Goal: Information Seeking & Learning: Learn about a topic

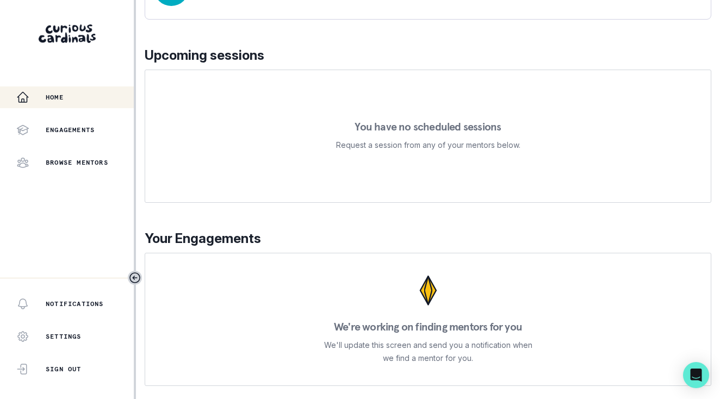
scroll to position [160, 0]
click at [53, 156] on div "Browse Mentors" at bounding box center [74, 162] width 117 height 13
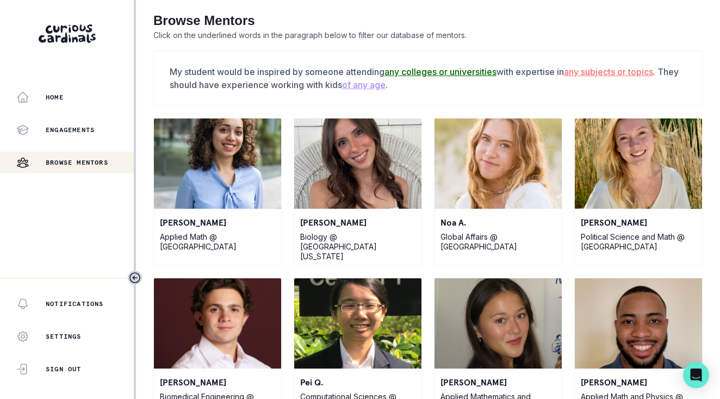
click at [623, 75] on u "any subjects or topics" at bounding box center [608, 71] width 89 height 11
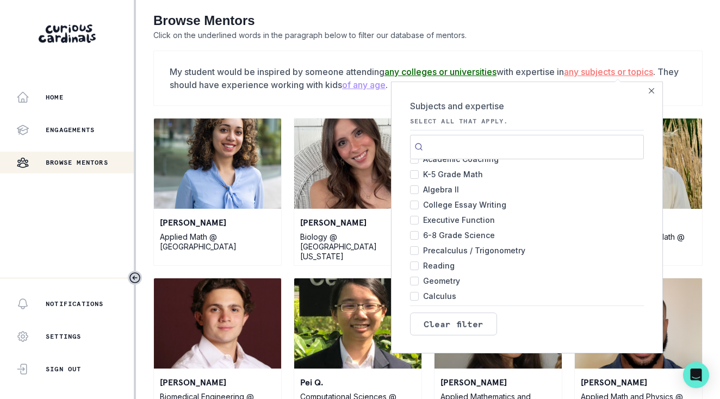
scroll to position [41, 0]
click at [415, 237] on input "Executive Function 416" at bounding box center [414, 237] width 9 height 9
checkbox input "true"
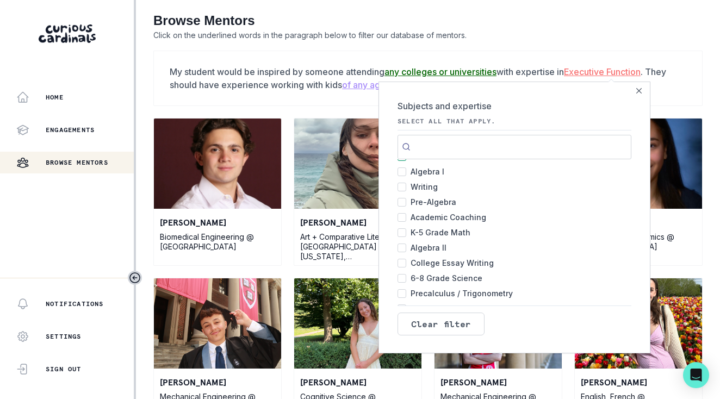
scroll to position [11, 0]
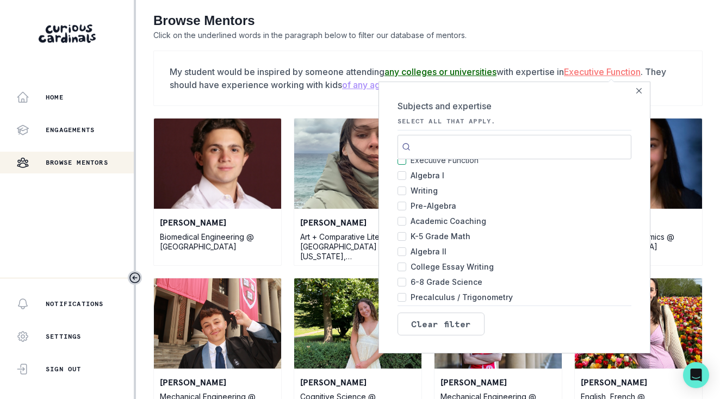
click at [404, 222] on input "Academic Coaching 480" at bounding box center [402, 221] width 9 height 9
checkbox input "true"
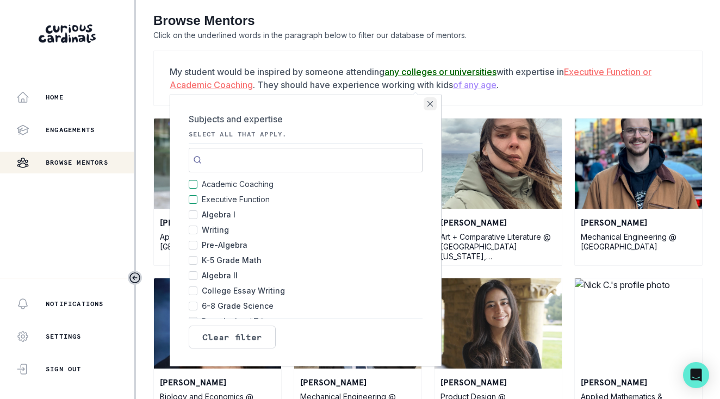
click at [432, 103] on icon "Close" at bounding box center [430, 103] width 5 height 5
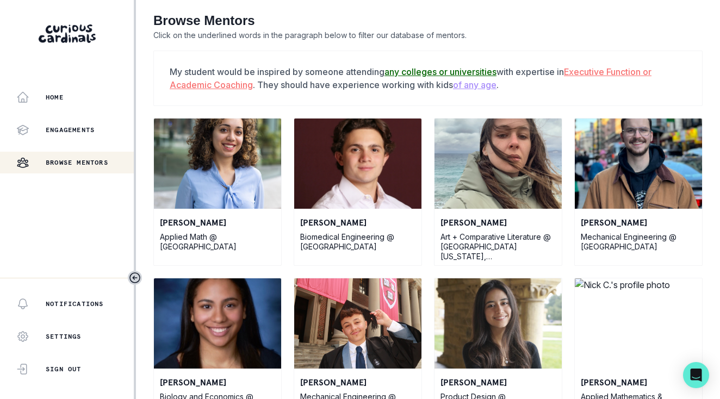
scroll to position [9, 0]
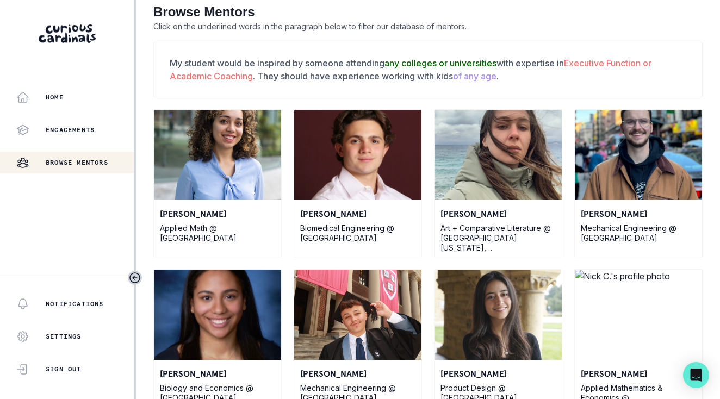
click at [485, 73] on u "of any age" at bounding box center [475, 76] width 44 height 11
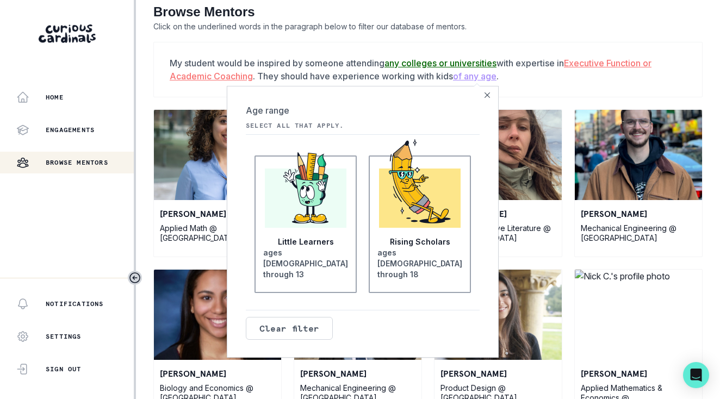
click at [317, 228] on div at bounding box center [306, 198] width 82 height 59
click at [0, 0] on input "Little Learners ages [DEMOGRAPHIC_DATA] through 13" at bounding box center [0, 0] width 0 height 0
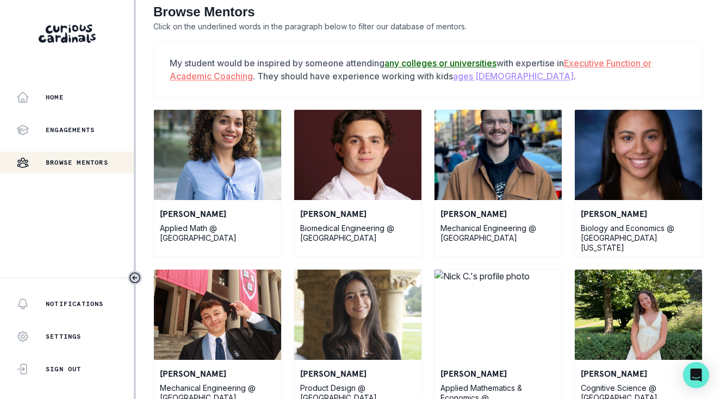
click at [608, 251] on div "[PERSON_NAME] Biology and Economics @ [GEOGRAPHIC_DATA][US_STATE]" at bounding box center [638, 183] width 128 height 148
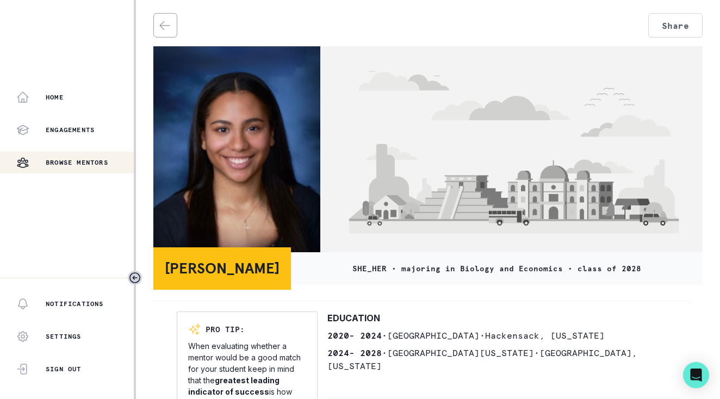
scroll to position [86, 0]
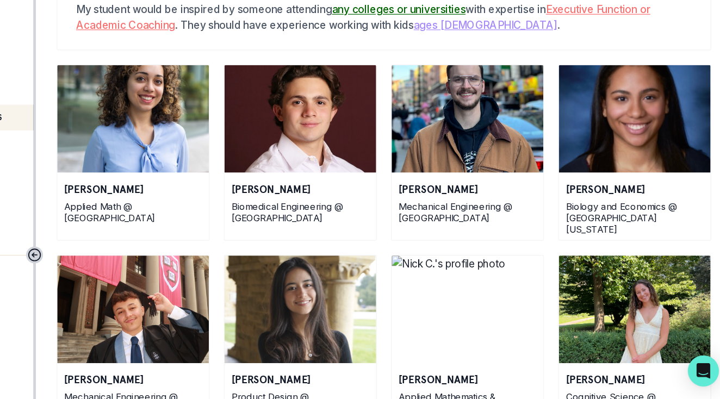
click at [385, 66] on u "any colleges or universities" at bounding box center [441, 71] width 112 height 11
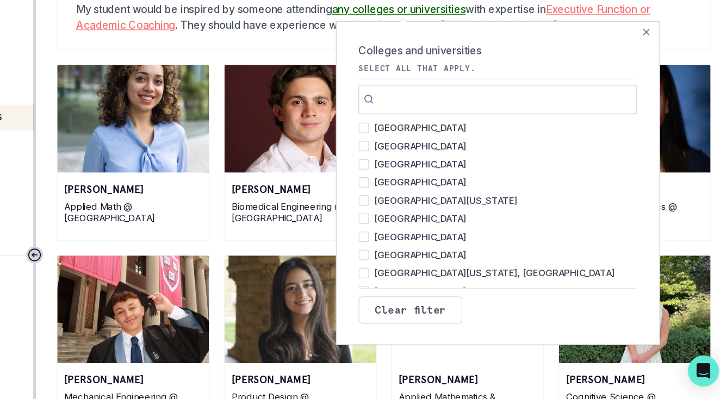
click at [407, 135] on input "Search" at bounding box center [524, 147] width 234 height 24
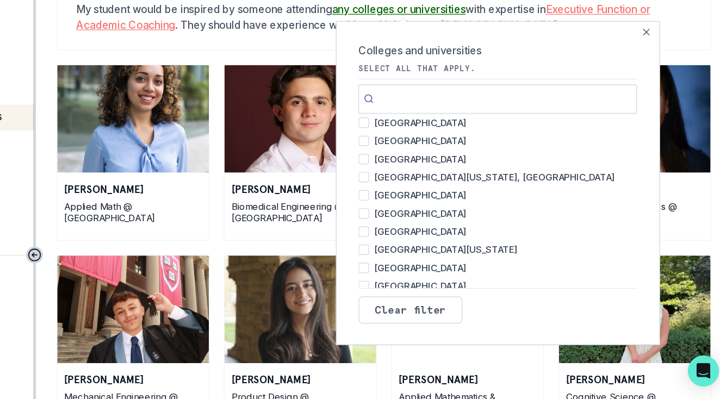
scroll to position [82, 0]
click at [407, 253] on input "[GEOGRAPHIC_DATA] 5" at bounding box center [411, 257] width 9 height 9
checkbox input "true"
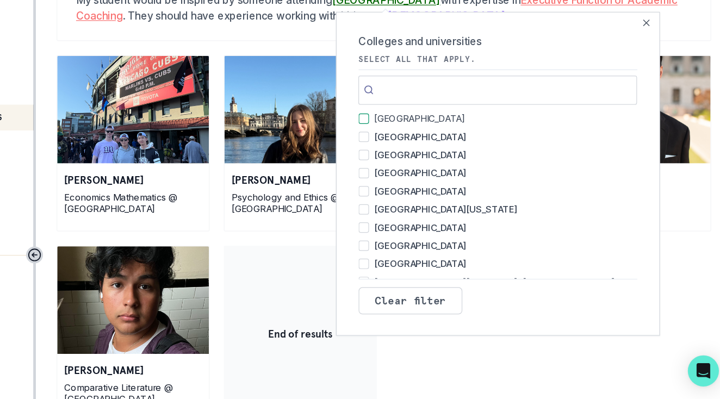
scroll to position [4, 0]
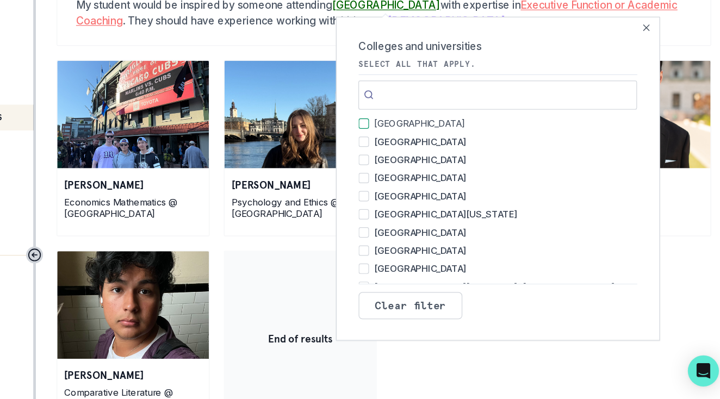
click at [414, 302] on footer "Clear filter" at bounding box center [524, 319] width 234 height 34
click at [646, 84] on icon "Close" at bounding box center [648, 86] width 5 height 5
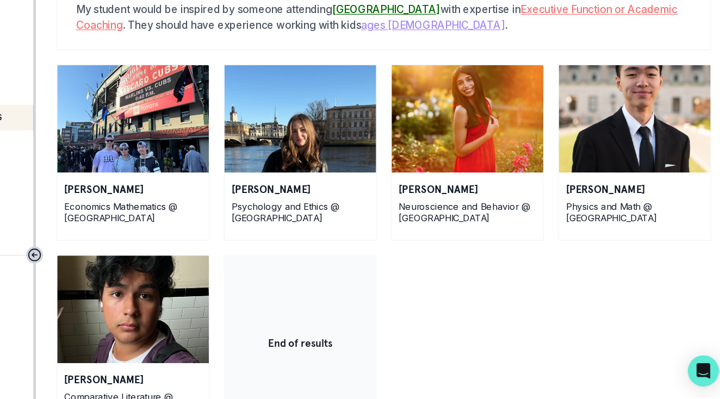
scroll to position [0, 0]
click at [160, 232] on p "Economics Mathematics @ [GEOGRAPHIC_DATA]" at bounding box center [217, 242] width 115 height 20
click at [154, 119] on img at bounding box center [217, 164] width 127 height 90
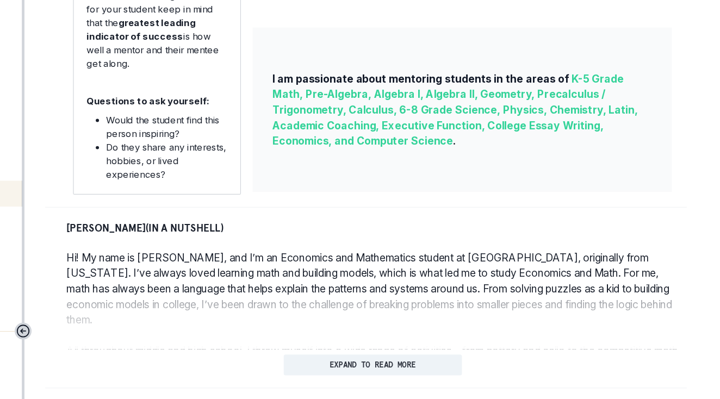
scroll to position [368, 0]
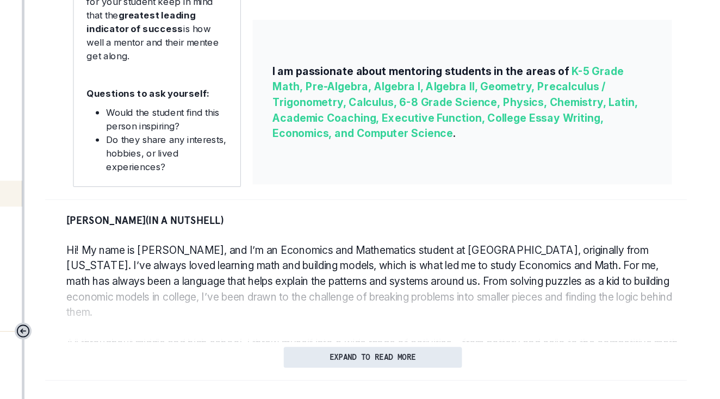
click at [392, 296] on p "EXPAND TO READ MORE" at bounding box center [428, 300] width 72 height 8
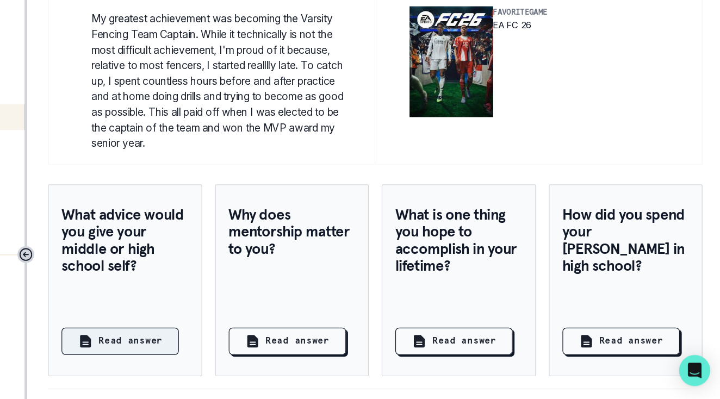
scroll to position [0, 0]
click at [178, 344] on div "Read answer" at bounding box center [213, 350] width 71 height 13
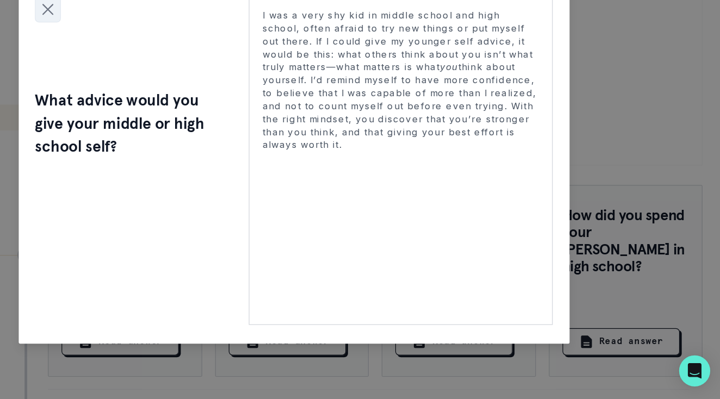
click at [145, 64] on icon "Close modal" at bounding box center [153, 72] width 16 height 16
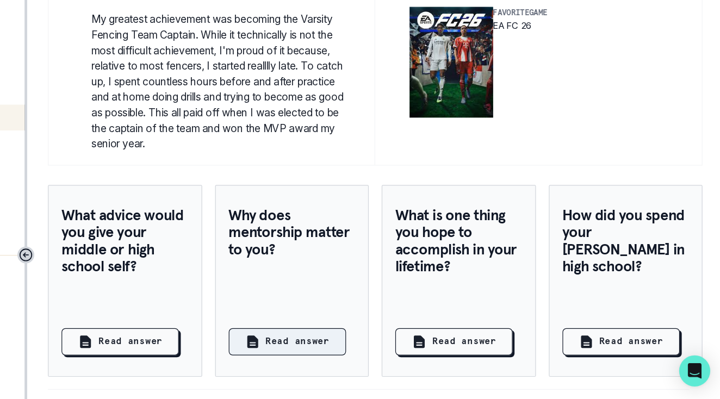
click at [336, 345] on p "Read answer" at bounding box center [363, 350] width 54 height 11
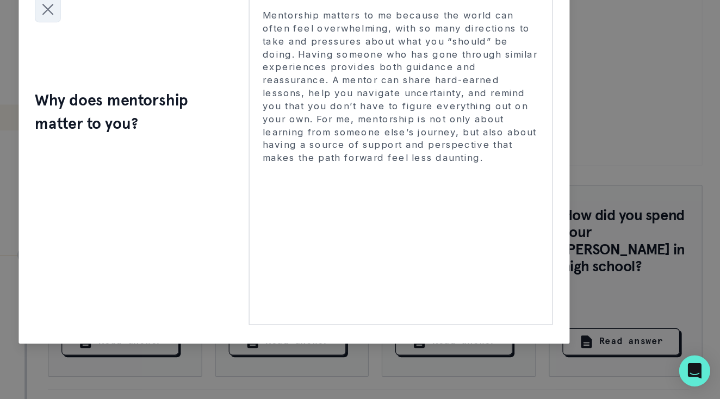
click at [145, 64] on icon "Close modal" at bounding box center [153, 72] width 16 height 16
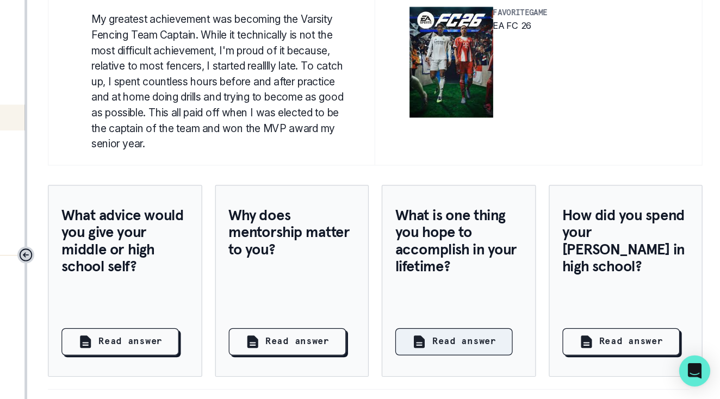
click at [476, 345] on p "Read answer" at bounding box center [503, 350] width 54 height 11
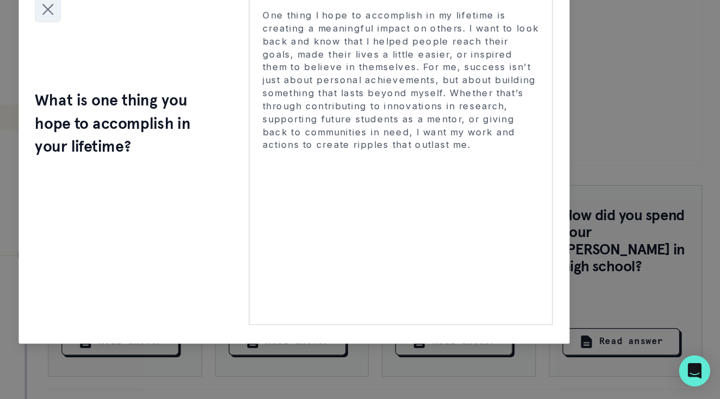
click at [150, 67] on icon "Close modal" at bounding box center [154, 71] width 8 height 8
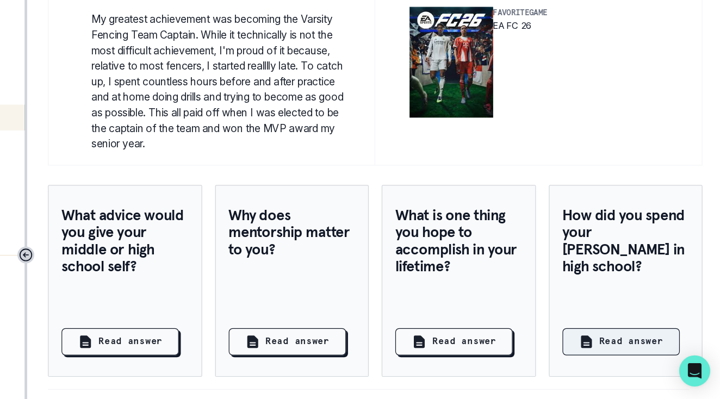
click at [585, 339] on button "Read answer" at bounding box center [634, 350] width 98 height 23
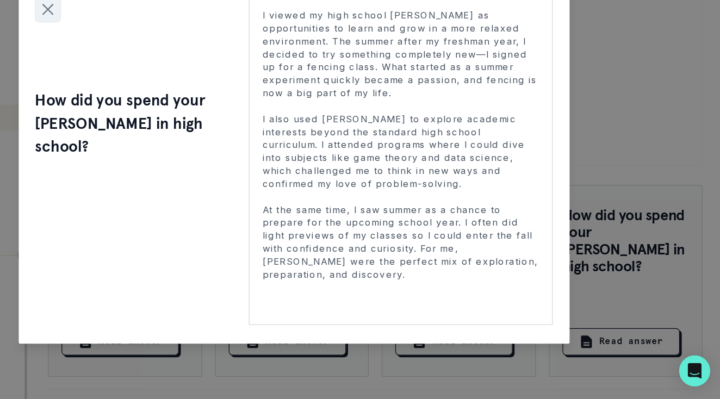
click at [150, 67] on icon "Close modal" at bounding box center [154, 71] width 8 height 8
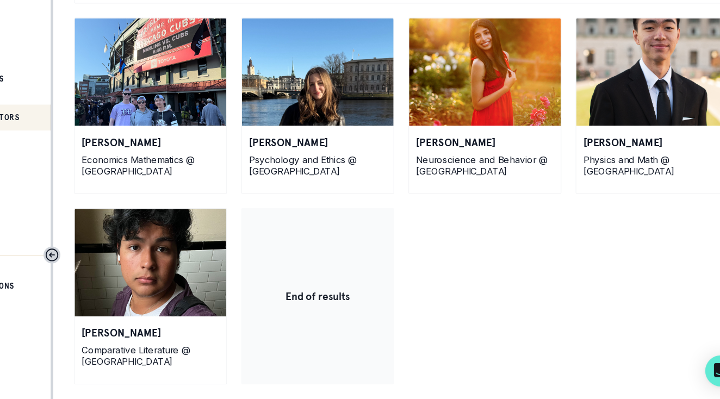
click at [154, 79] on img at bounding box center [217, 124] width 127 height 90
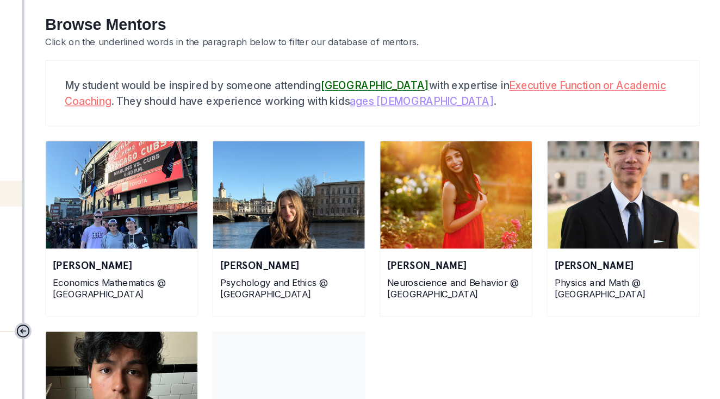
click at [575, 164] on img at bounding box center [638, 164] width 127 height 90
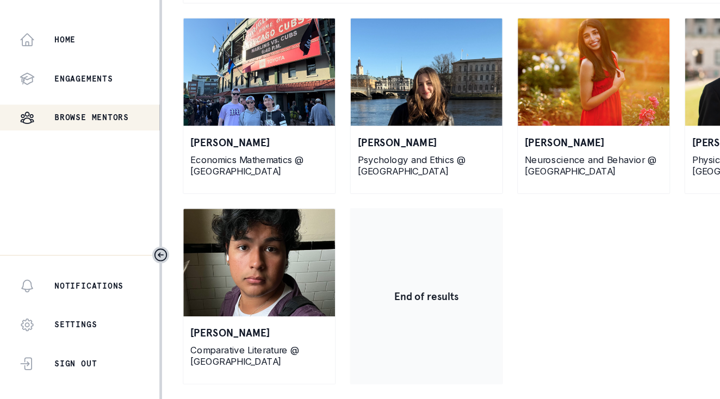
click at [244, 239] on img at bounding box center [217, 284] width 127 height 90
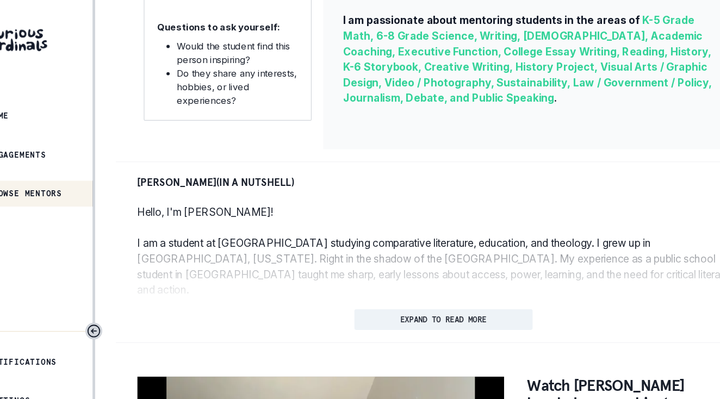
scroll to position [425, 0]
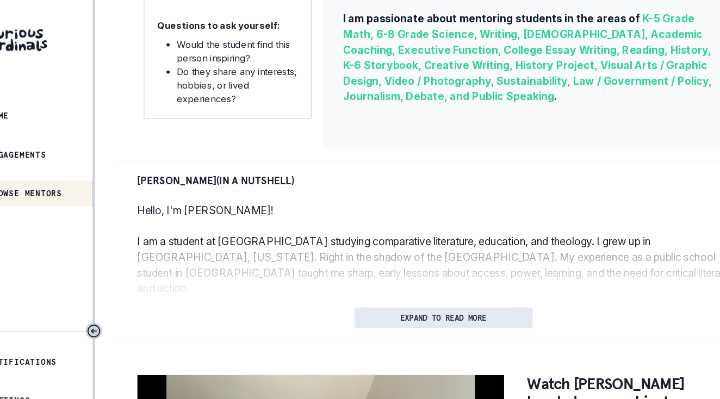
click at [392, 263] on p "EXPAND TO READ MORE" at bounding box center [428, 267] width 72 height 8
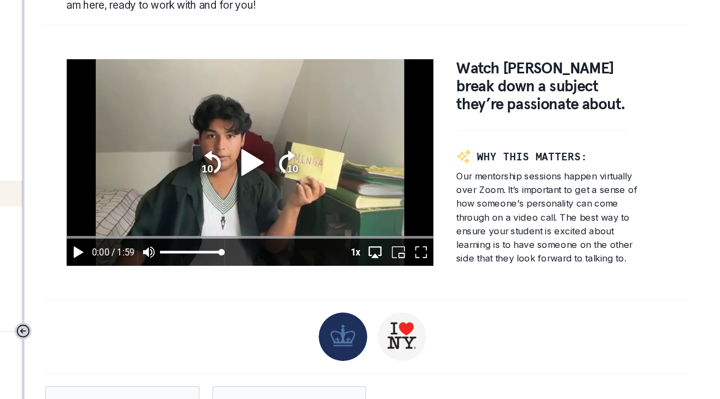
scroll to position [979, 0]
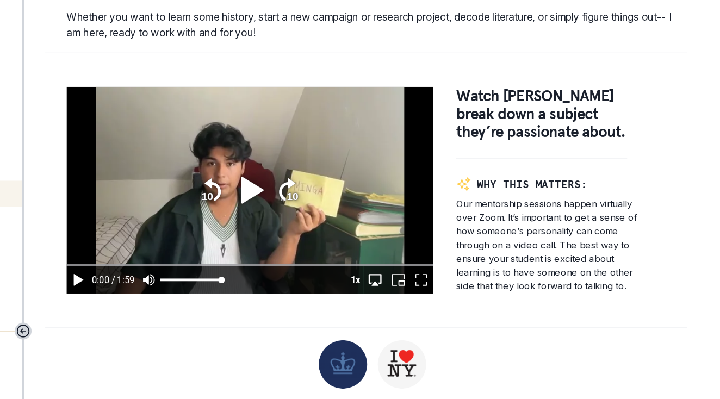
click at [318, 148] on icon "play" at bounding box center [327, 159] width 18 height 22
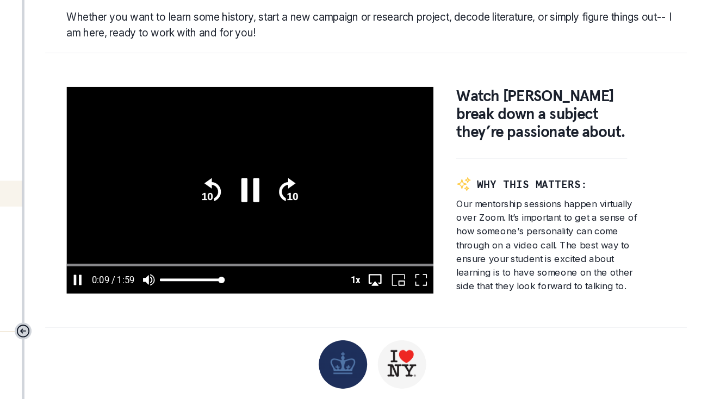
click at [174, 228] on icon "pause" at bounding box center [180, 234] width 13 height 13
type input "9.56313449067831"
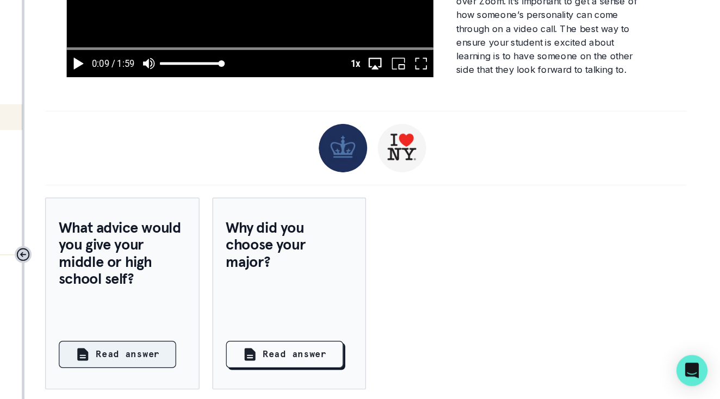
scroll to position [0, 0]
click at [165, 350] on button "Read answer" at bounding box center [214, 361] width 98 height 23
